Goal: Obtain resource: Obtain resource

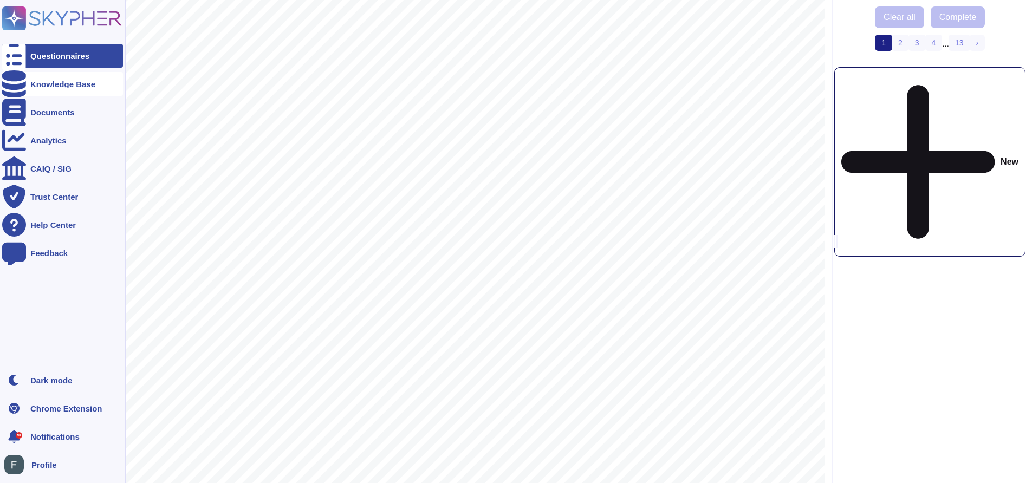
click at [73, 80] on div "Knowledge Base" at bounding box center [62, 84] width 65 height 8
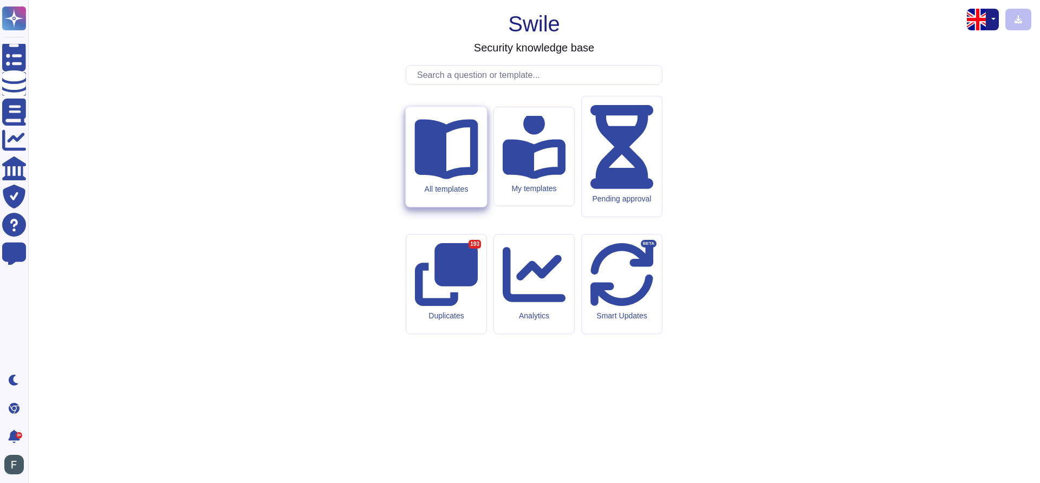
click at [442, 207] on div "All templates" at bounding box center [446, 157] width 81 height 100
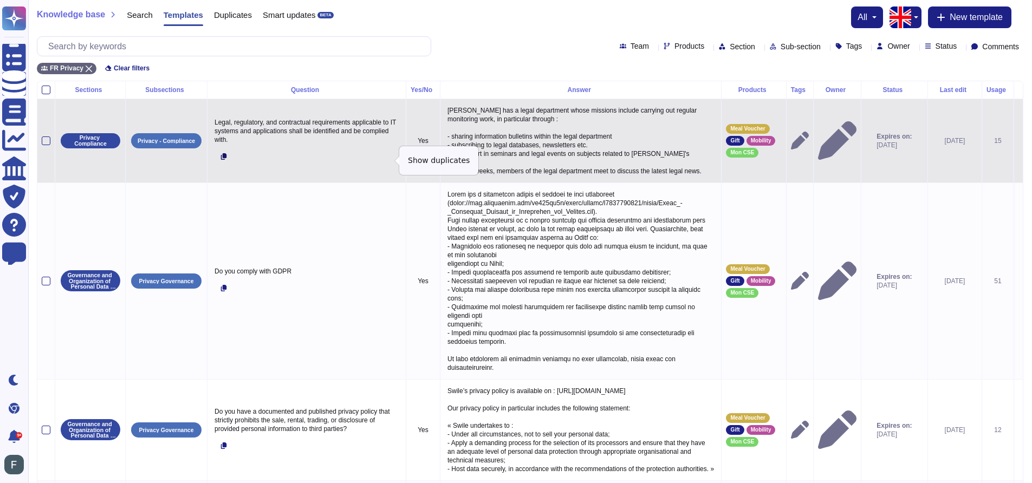
click at [223, 160] on icon at bounding box center [224, 156] width 6 height 6
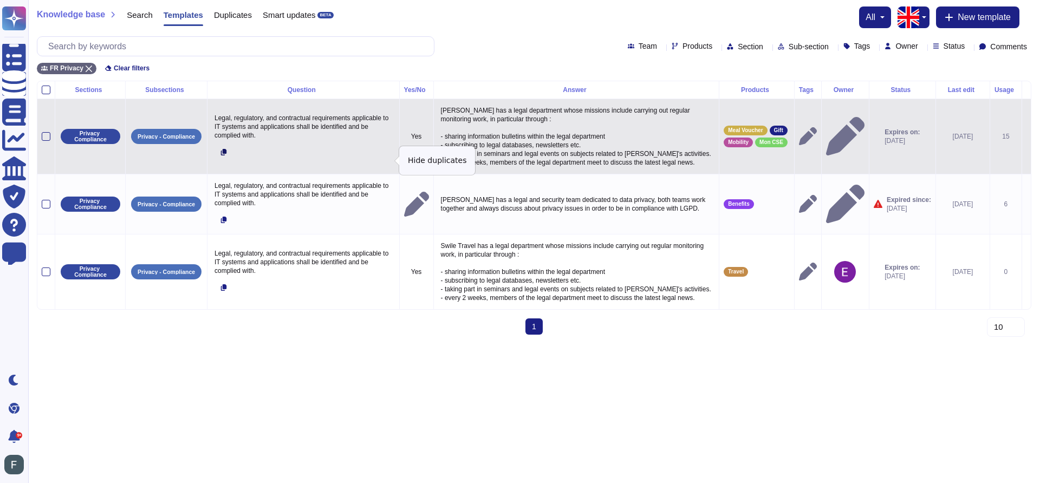
click at [223, 160] on button at bounding box center [224, 151] width 24 height 19
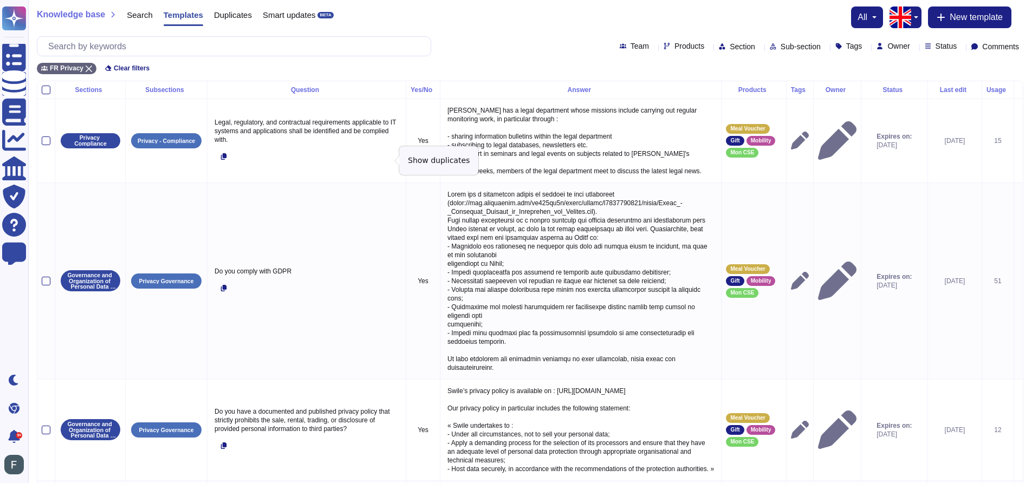
click at [730, 44] on span "Section" at bounding box center [742, 47] width 25 height 8
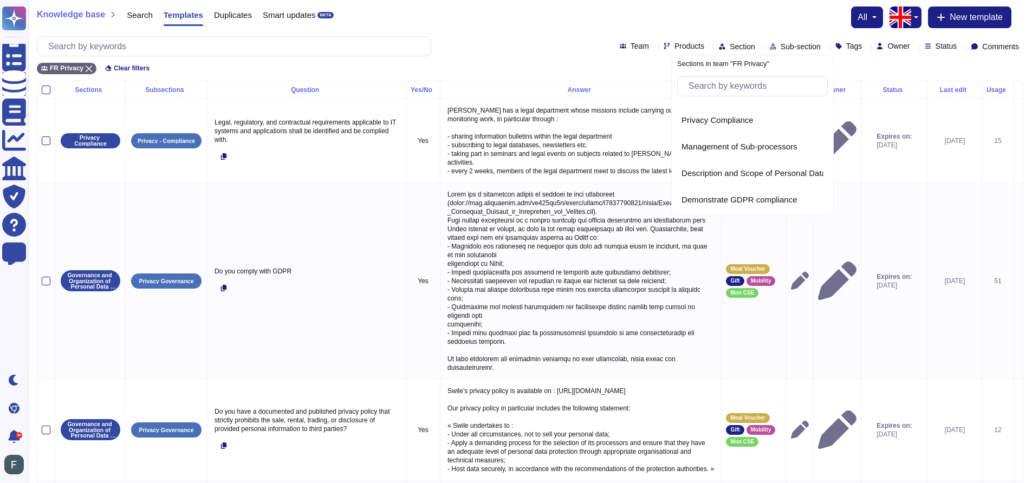
scroll to position [160, 0]
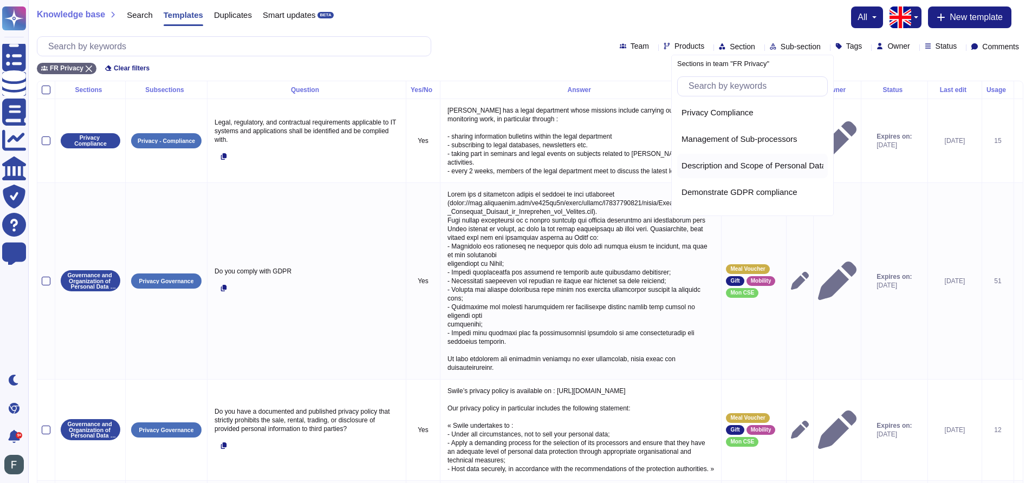
click at [743, 161] on span "Description and Scope of Personal Data Processing" at bounding box center [774, 166] width 187 height 10
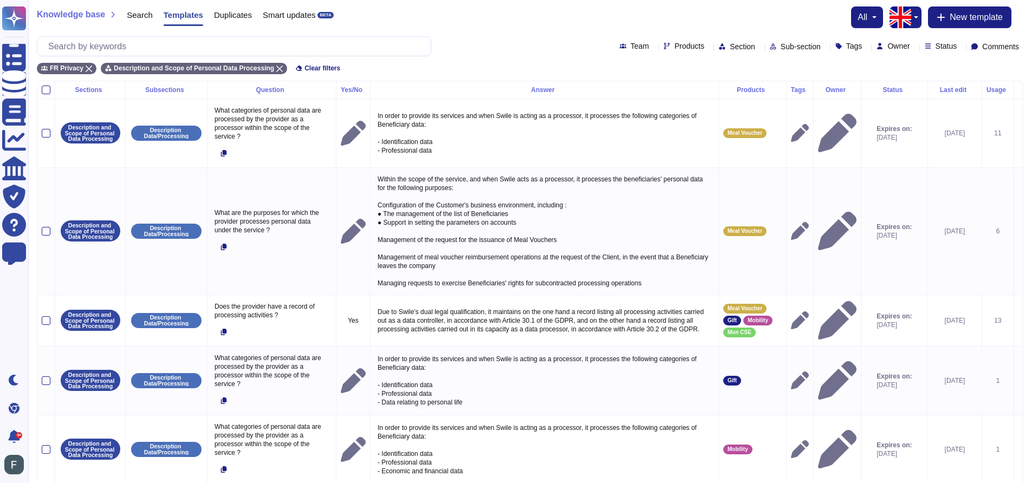
click at [708, 47] on icon at bounding box center [708, 47] width 0 height 0
click at [657, 152] on span "Mon CSE" at bounding box center [656, 156] width 35 height 10
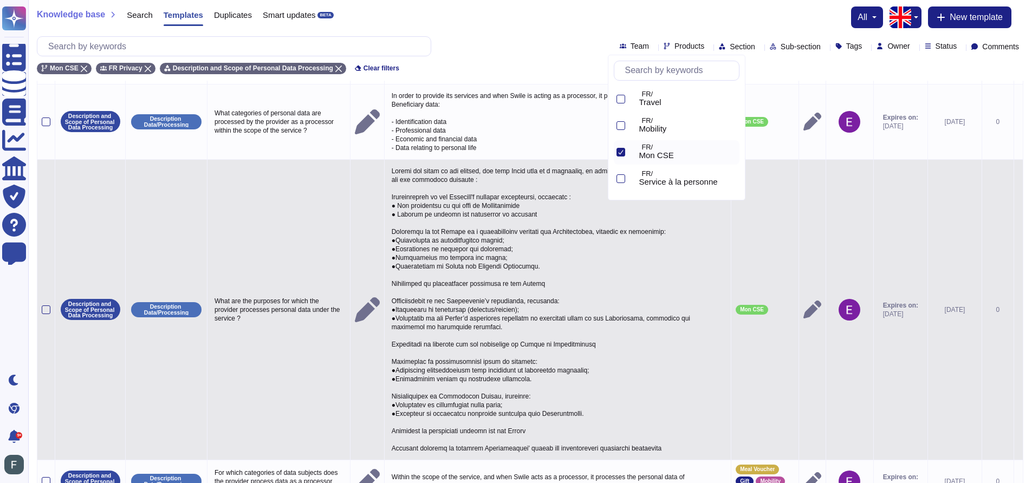
scroll to position [114, 0]
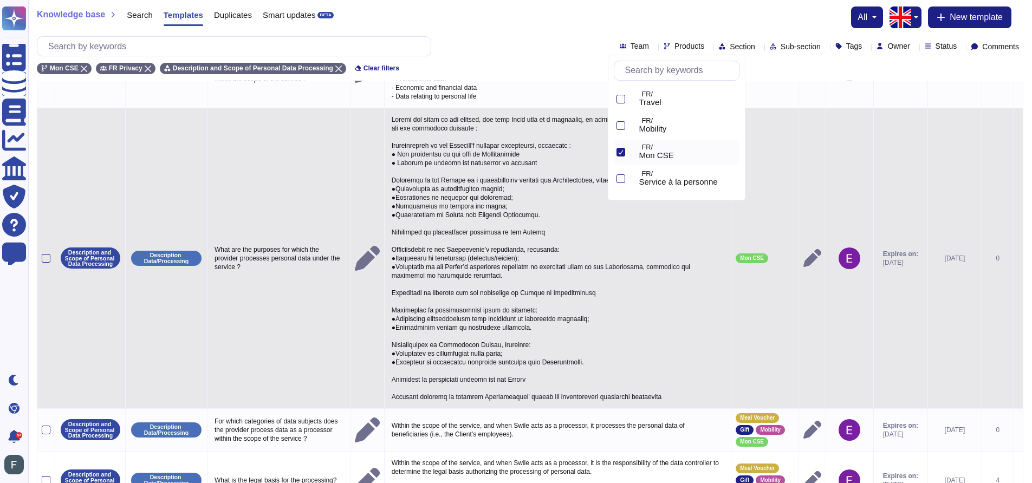
click at [311, 296] on td "What are the purposes for which the provider processes personal data under the …" at bounding box center [278, 258] width 143 height 301
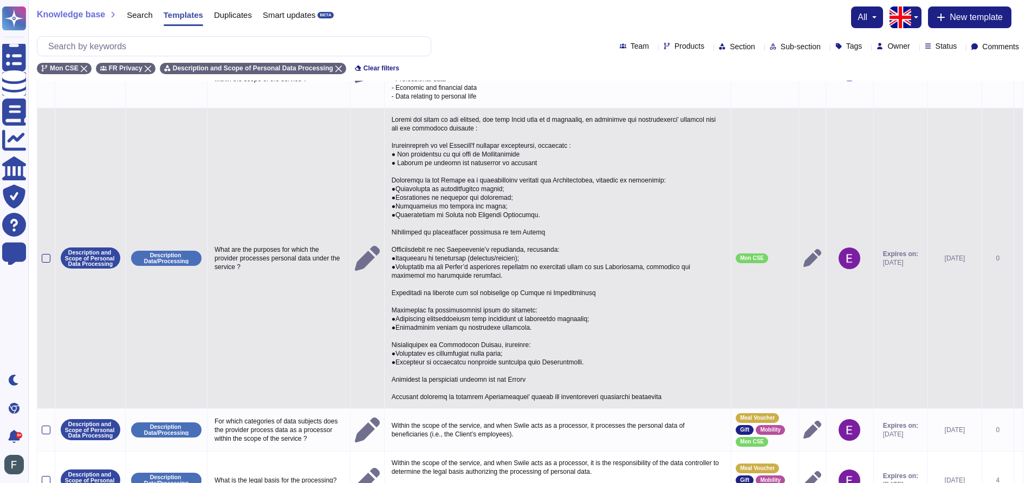
click at [538, 262] on p at bounding box center [557, 258] width 337 height 291
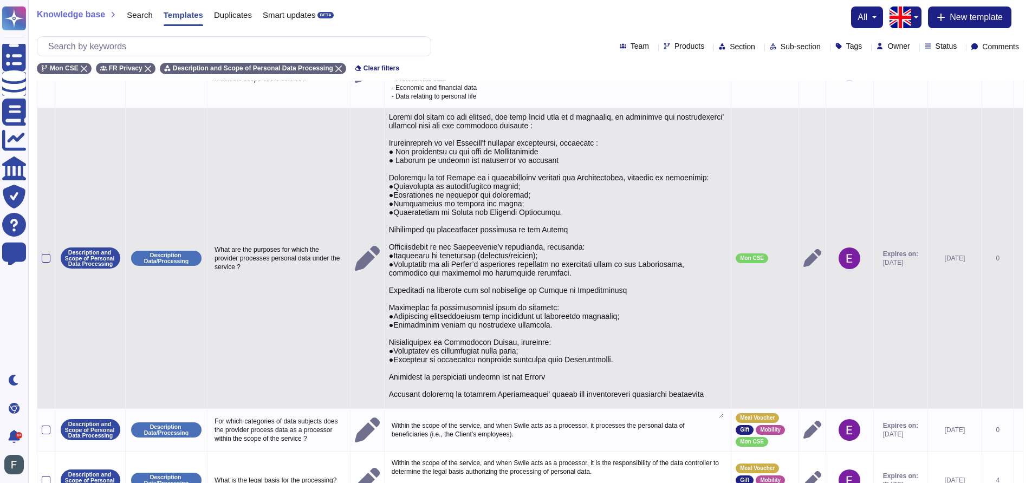
type textarea "Loremi dol sitam co adi elitsed, doe temp Incid utla et d magnaaliq, en adminim…"
click at [803, 263] on icon at bounding box center [812, 258] width 18 height 18
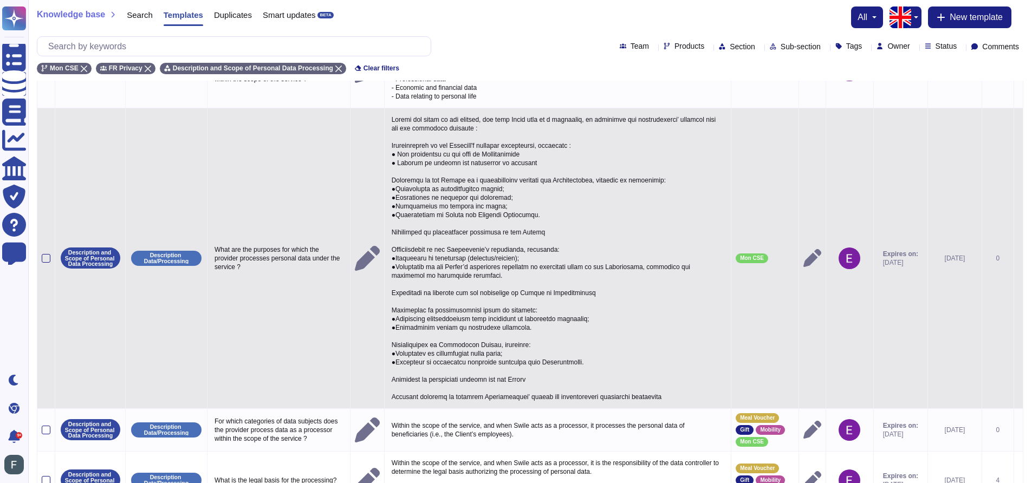
click at [526, 210] on p at bounding box center [557, 258] width 337 height 291
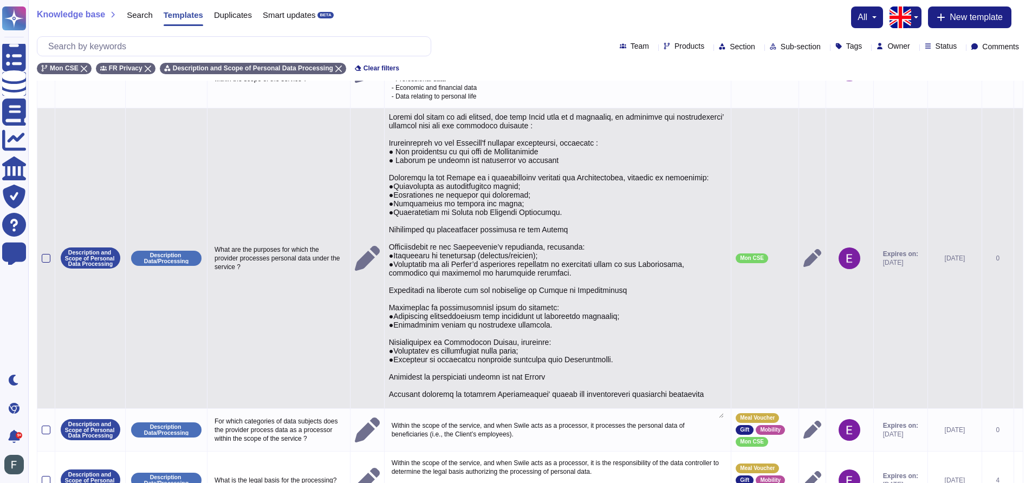
type textarea "Loremi dol sitam co adi elitsed, doe temp Incid utla et d magnaaliq, en adminim…"
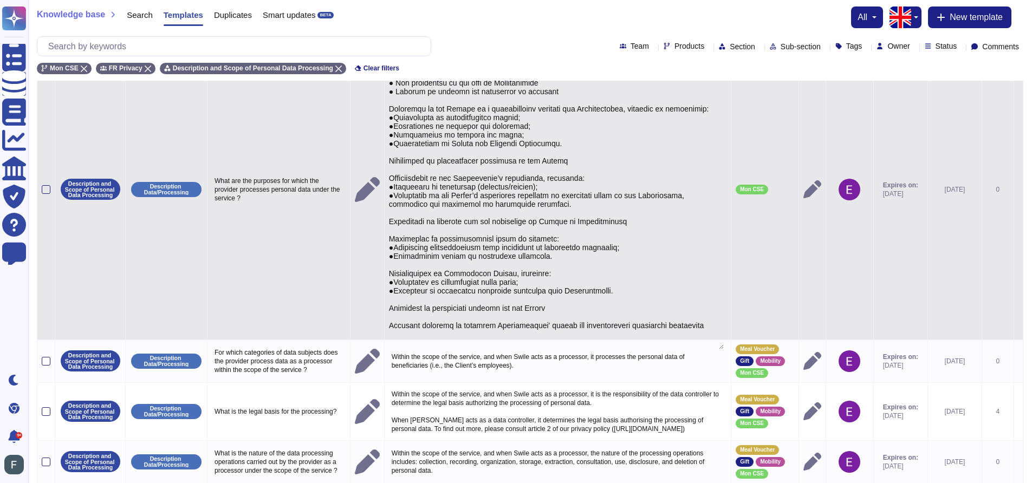
scroll to position [0, 0]
